Goal: Task Accomplishment & Management: Complete application form

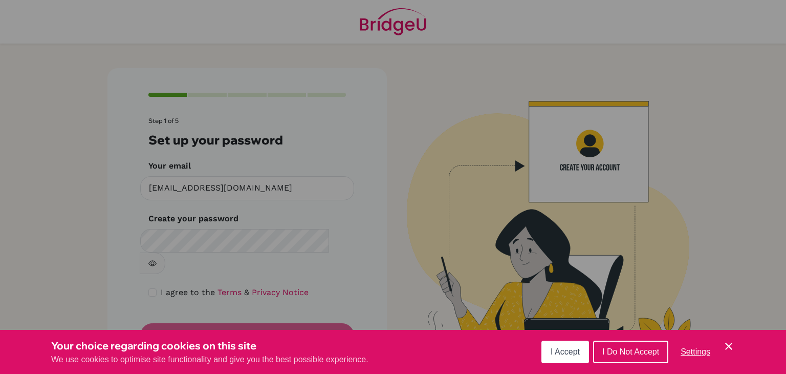
click at [573, 354] on span "I Accept" at bounding box center [565, 351] width 29 height 9
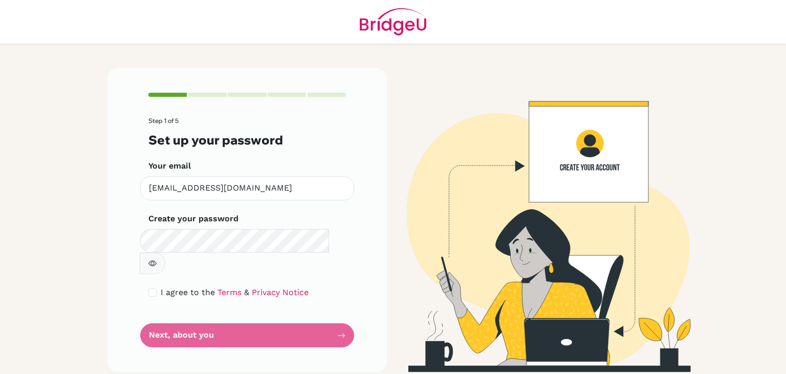
click at [165, 252] on button "button" at bounding box center [153, 262] width 26 height 21
click at [154, 288] on input "checkbox" at bounding box center [152, 292] width 8 height 8
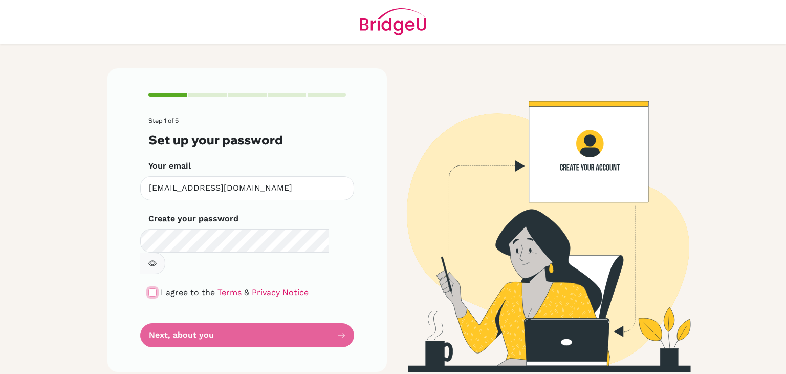
checkbox input "true"
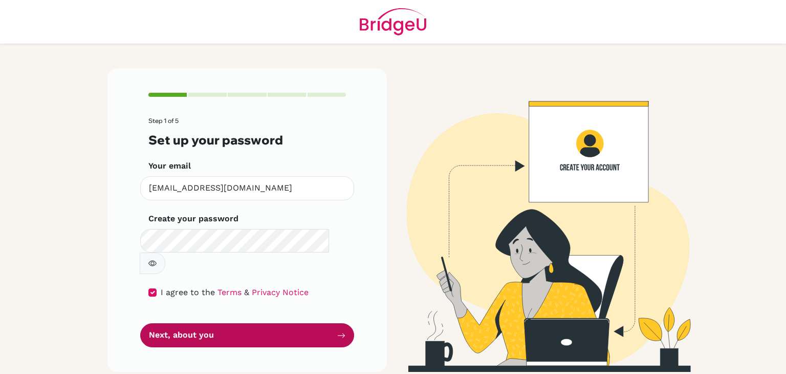
click at [225, 323] on button "Next, about you" at bounding box center [247, 335] width 214 height 24
click at [277, 323] on button "Next, about you" at bounding box center [247, 335] width 214 height 24
click at [268, 323] on button "Next, about you" at bounding box center [247, 335] width 214 height 24
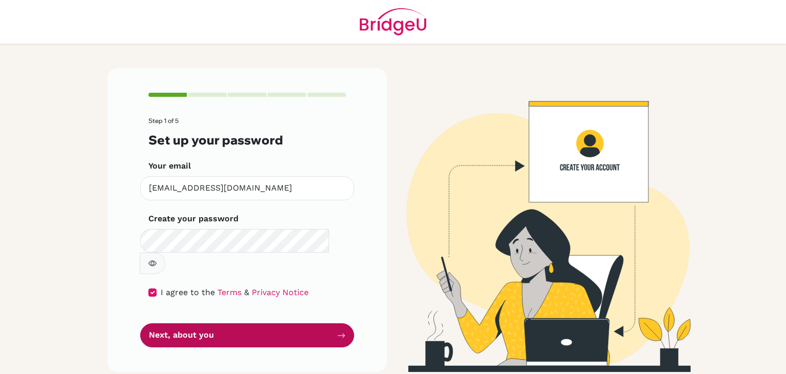
click at [268, 323] on button "Next, about you" at bounding box center [247, 335] width 214 height 24
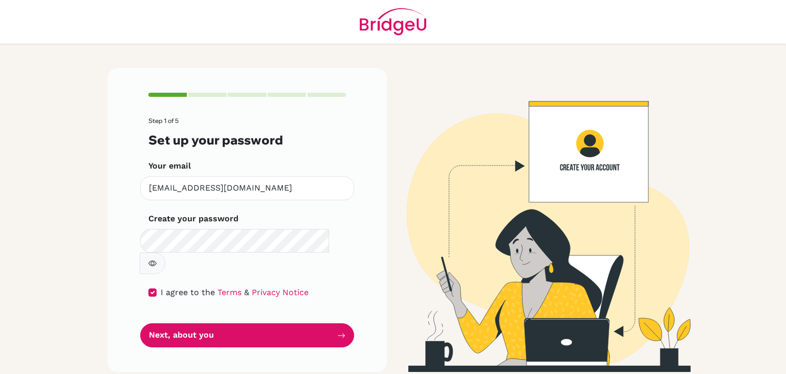
click at [366, 190] on div "Step 1 of 5 Set up your password Your email [EMAIL_ADDRESS][DOMAIN_NAME] Invali…" at bounding box center [246, 219] width 279 height 303
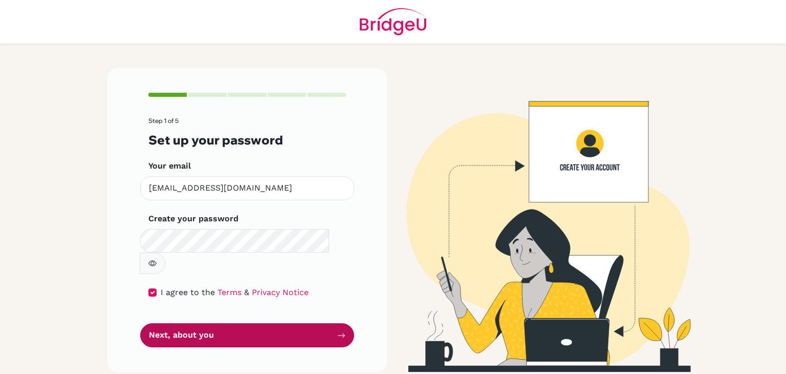
click at [250, 323] on button "Next, about you" at bounding box center [247, 335] width 214 height 24
click at [222, 323] on button "Next, about you" at bounding box center [247, 335] width 214 height 24
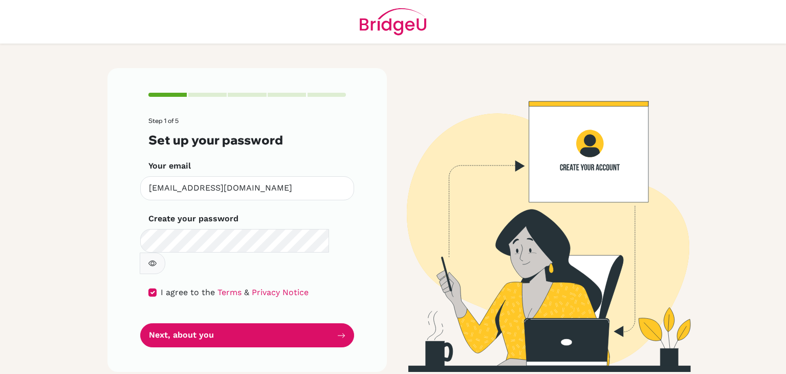
click at [236, 335] on div "Step 1 of 5 Set up your password Your email [EMAIL_ADDRESS][DOMAIN_NAME] Invali…" at bounding box center [246, 219] width 279 height 303
click at [340, 99] on div "Step 1 of 5 Set up your password Your email [EMAIL_ADDRESS][DOMAIN_NAME] Invali…" at bounding box center [246, 219] width 279 height 303
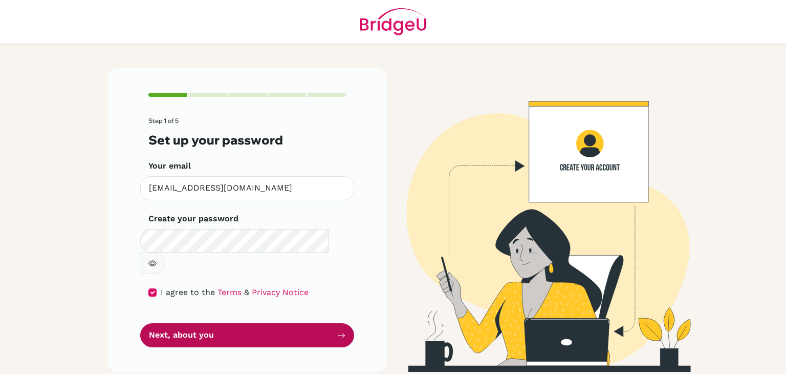
click at [315, 323] on button "Next, about you" at bounding box center [247, 335] width 214 height 24
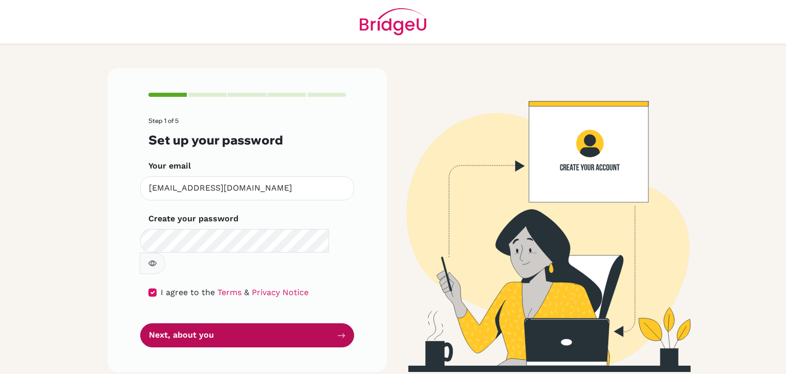
click at [315, 323] on button "Next, about you" at bounding box center [247, 335] width 214 height 24
click at [306, 323] on button "Next, about you" at bounding box center [247, 335] width 214 height 24
click at [291, 323] on button "Next, about you" at bounding box center [247, 335] width 214 height 24
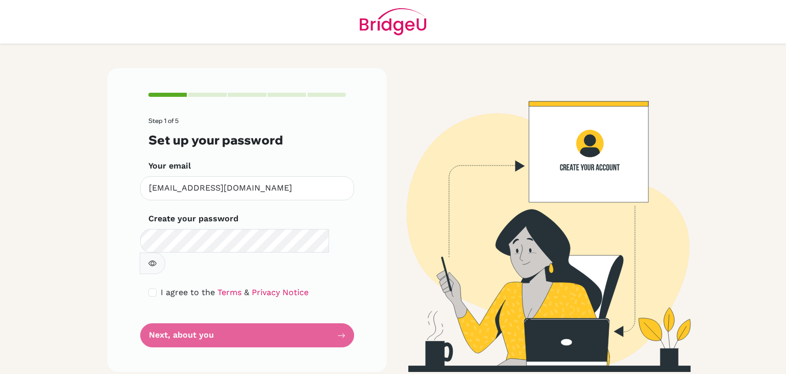
click at [228, 227] on div "Create your password Make sure it's at least 6 characters" at bounding box center [247, 242] width 198 height 61
click at [152, 286] on div "I agree to the Terms & Privacy Notice" at bounding box center [247, 292] width 198 height 12
click at [154, 288] on input "checkbox" at bounding box center [152, 292] width 8 height 8
checkbox input "true"
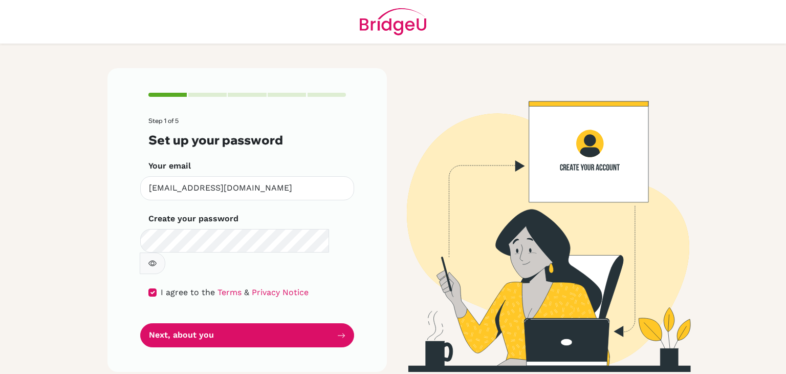
click at [157, 259] on icon "button" at bounding box center [152, 263] width 8 height 8
click at [156, 260] on icon "button" at bounding box center [151, 263] width 7 height 7
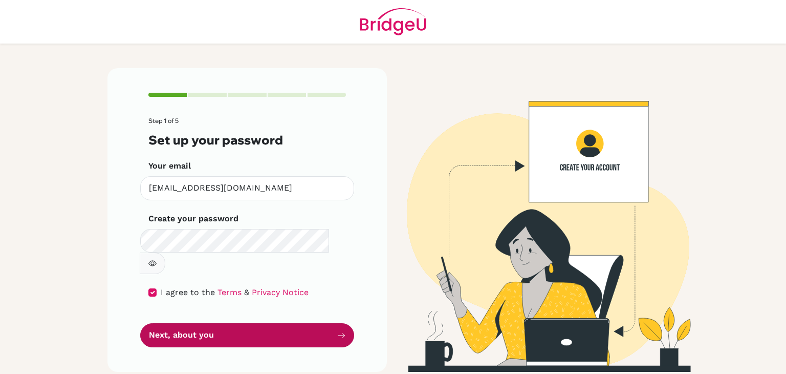
click at [304, 323] on button "Next, about you" at bounding box center [247, 335] width 214 height 24
